Goal: Find specific page/section: Find specific page/section

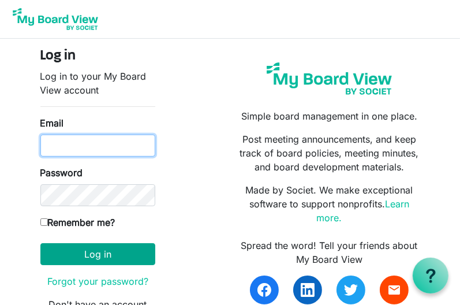
type input "[EMAIL_ADDRESS][PERSON_NAME][PERSON_NAME][DOMAIN_NAME]"
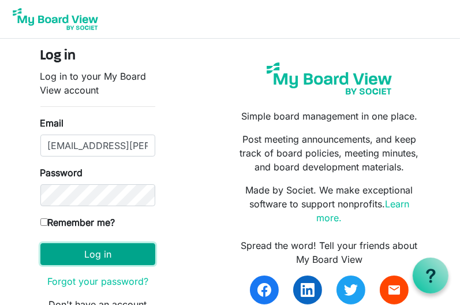
click at [91, 247] on button "Log in" at bounding box center [97, 254] width 115 height 22
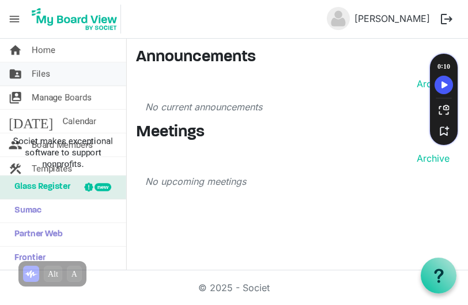
click at [32, 70] on span "Files" at bounding box center [41, 73] width 18 height 23
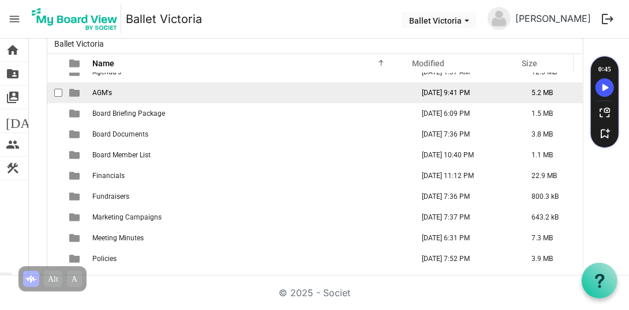
scroll to position [88, 0]
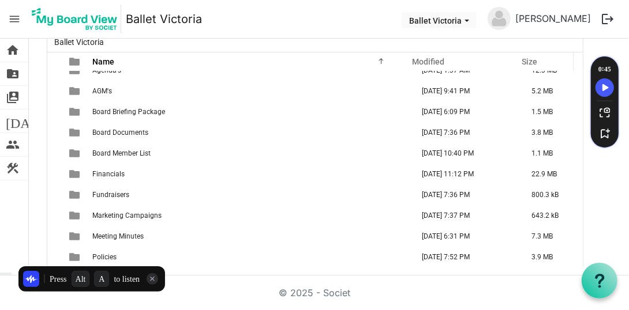
click at [110, 263] on div "Press Alt A to listen" at bounding box center [91, 279] width 153 height 32
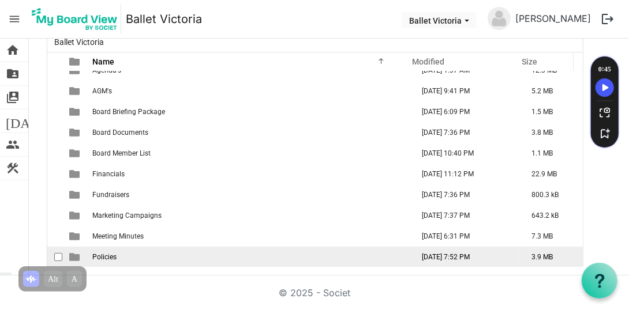
click at [97, 255] on span "Policies" at bounding box center [104, 257] width 24 height 8
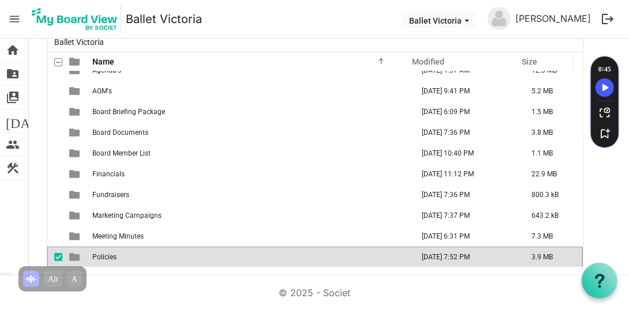
scroll to position [12, 0]
click at [97, 255] on span "Policies" at bounding box center [104, 257] width 24 height 8
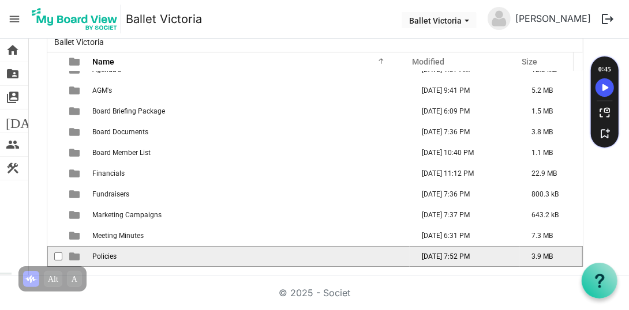
click at [97, 255] on span "Policies" at bounding box center [104, 257] width 24 height 8
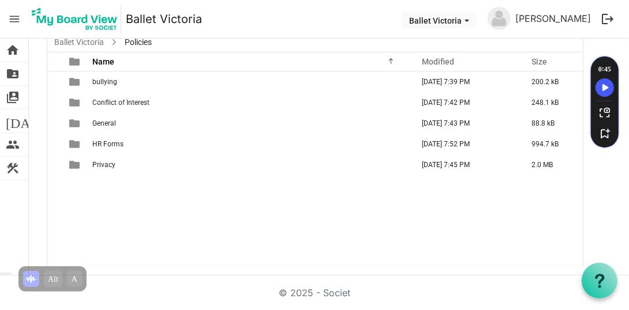
scroll to position [0, 0]
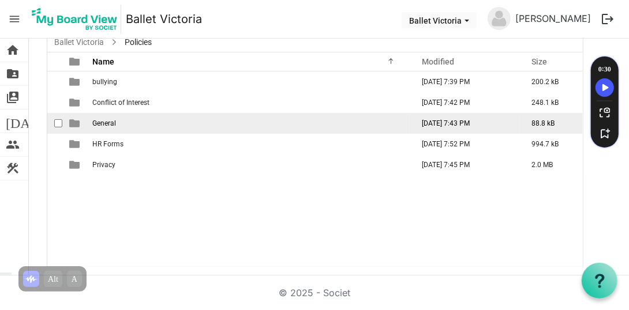
click at [99, 121] on span "General" at bounding box center [104, 123] width 24 height 8
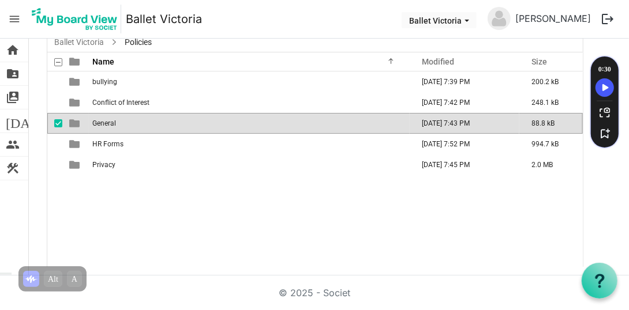
click at [70, 120] on span "is template cell column header type" at bounding box center [74, 123] width 10 height 10
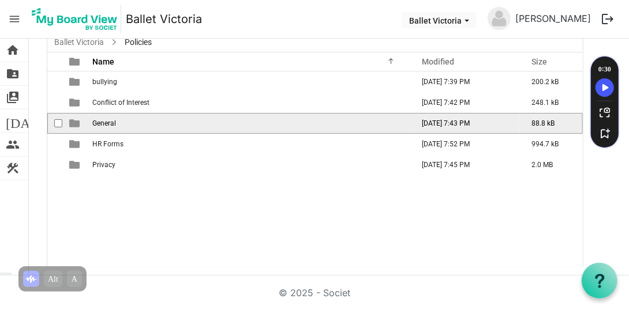
click at [70, 120] on span "is template cell column header type" at bounding box center [74, 123] width 10 height 10
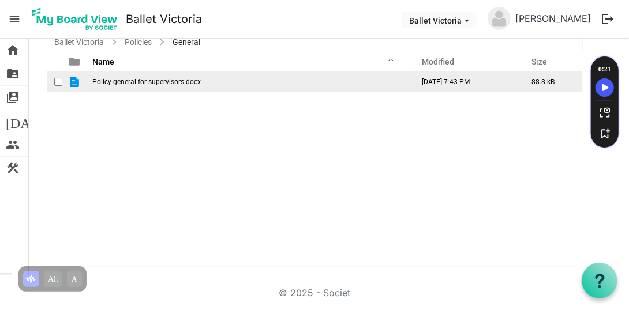
click at [70, 82] on span "is template cell column header type" at bounding box center [74, 82] width 10 height 10
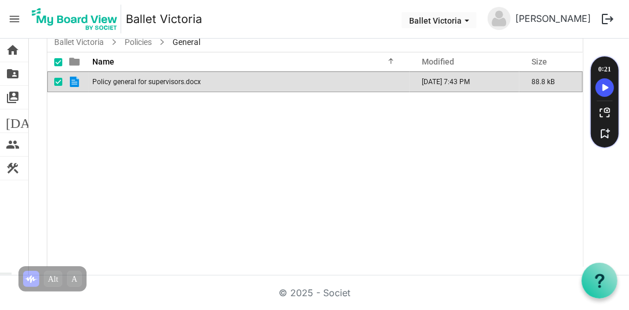
click at [72, 82] on span "is template cell column header type" at bounding box center [74, 82] width 10 height 10
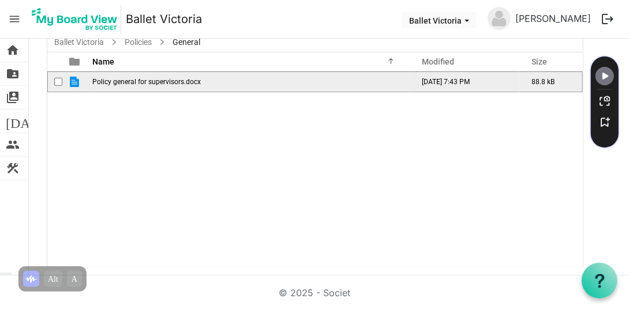
click at [72, 82] on span "is template cell column header type" at bounding box center [74, 82] width 10 height 10
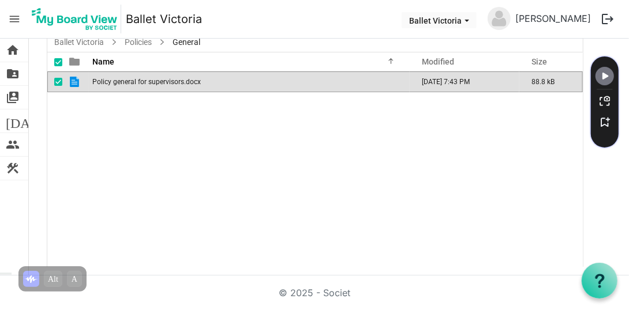
click at [74, 82] on span "is template cell column header type" at bounding box center [74, 82] width 10 height 10
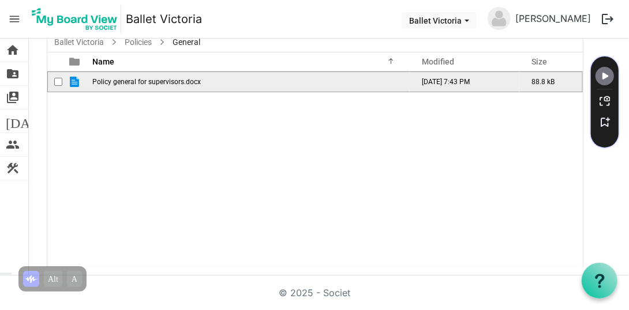
click at [74, 82] on span "is template cell column header type" at bounding box center [74, 82] width 10 height 10
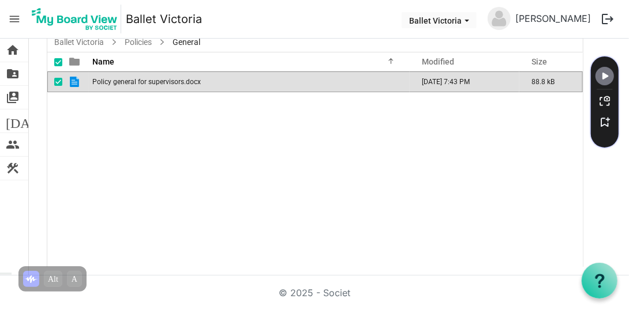
click at [74, 82] on span "is template cell column header type" at bounding box center [74, 82] width 10 height 10
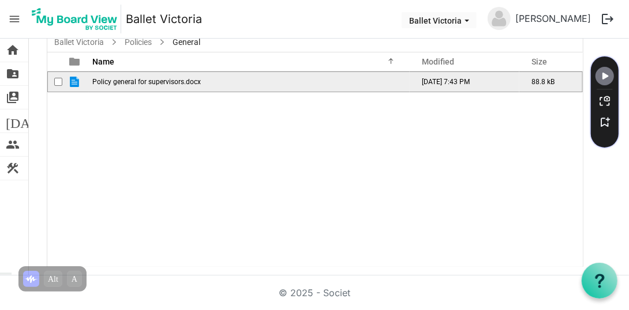
click at [74, 82] on span "is template cell column header type" at bounding box center [74, 82] width 10 height 10
